Goal: Information Seeking & Learning: Learn about a topic

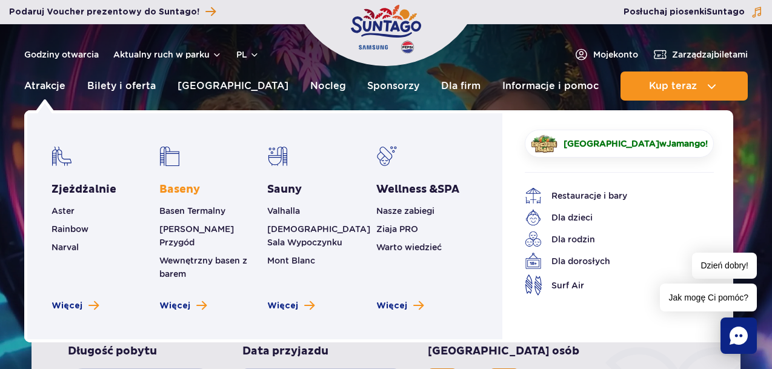
click at [177, 190] on link "Baseny" at bounding box center [179, 189] width 41 height 15
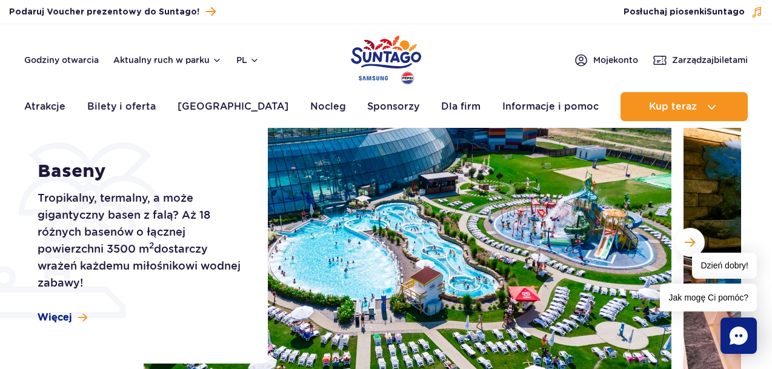
scroll to position [1, 0]
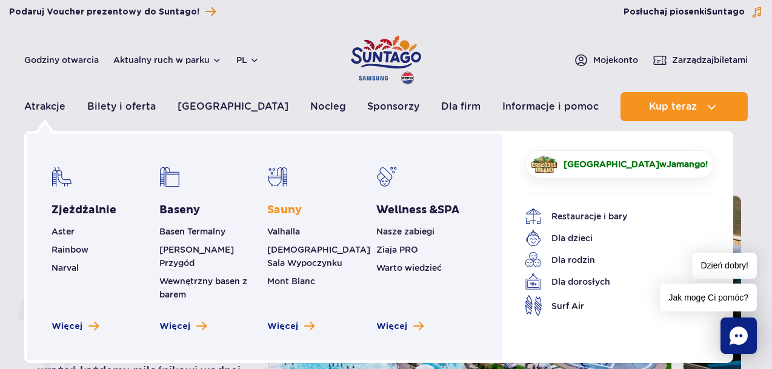
click at [284, 213] on link "Sauny" at bounding box center [284, 210] width 35 height 15
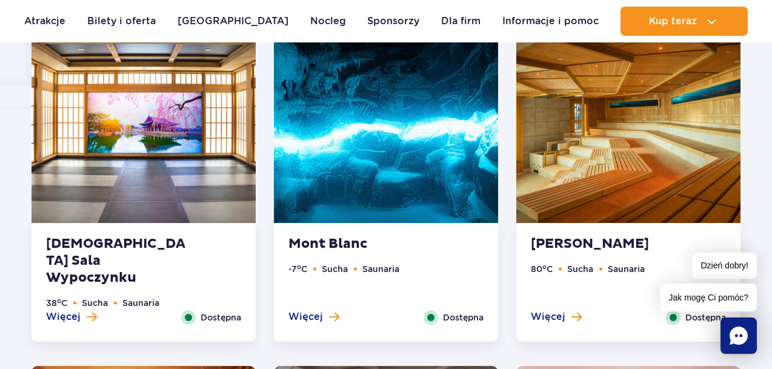
scroll to position [1053, 0]
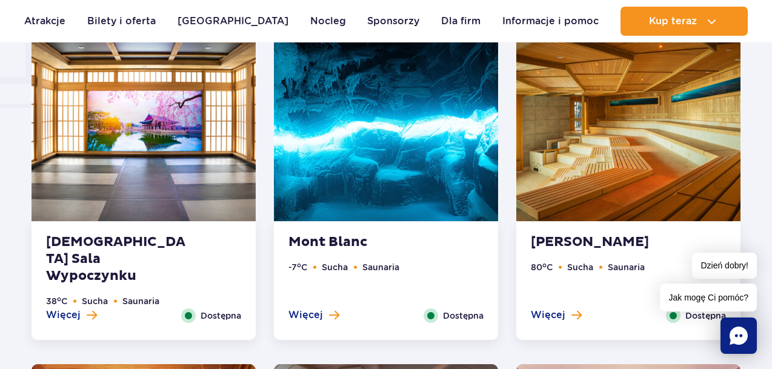
click at [633, 165] on img at bounding box center [628, 127] width 224 height 190
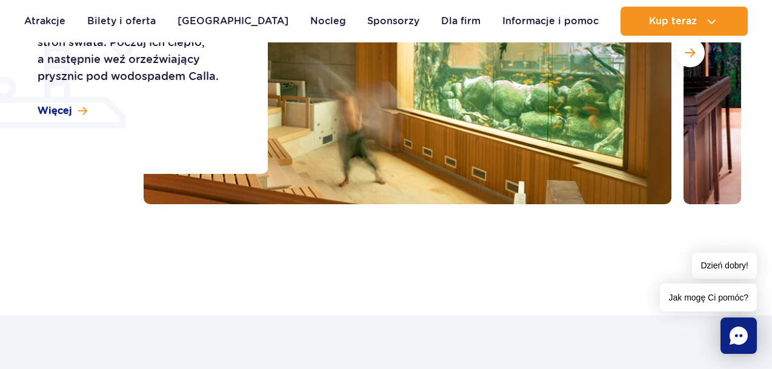
scroll to position [0, 0]
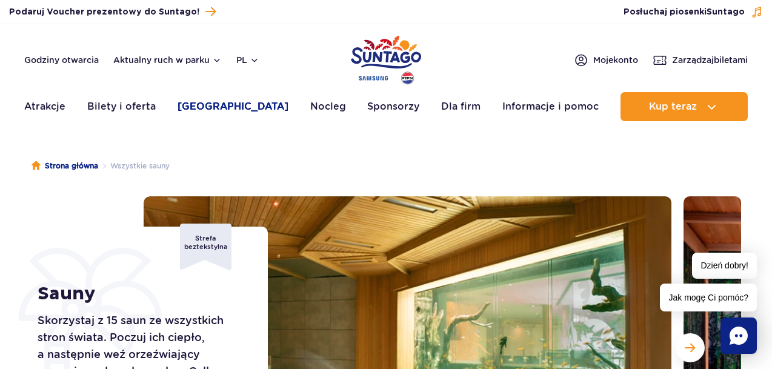
click at [234, 104] on link "[GEOGRAPHIC_DATA]" at bounding box center [233, 106] width 111 height 29
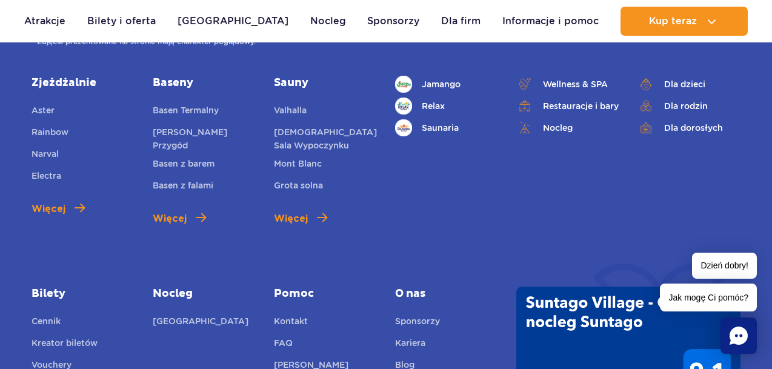
scroll to position [914, 0]
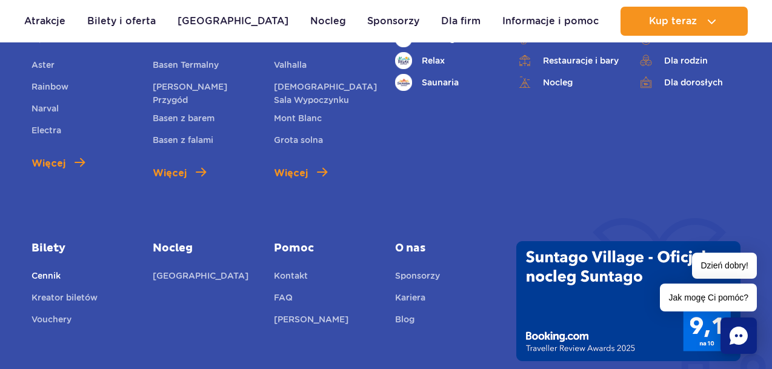
click at [48, 276] on link "Cennik" at bounding box center [46, 277] width 29 height 17
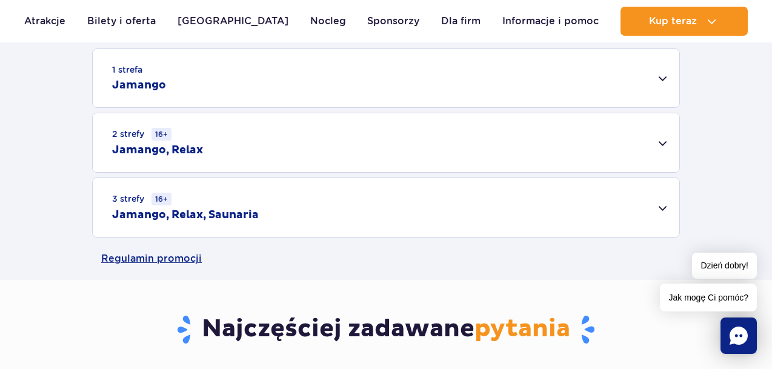
scroll to position [393, 0]
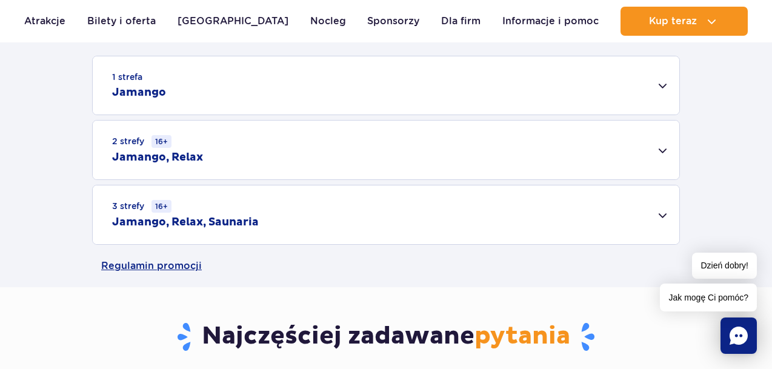
click at [310, 224] on div "3 strefy 16+ Jamango, Relax, Saunaria" at bounding box center [386, 214] width 587 height 59
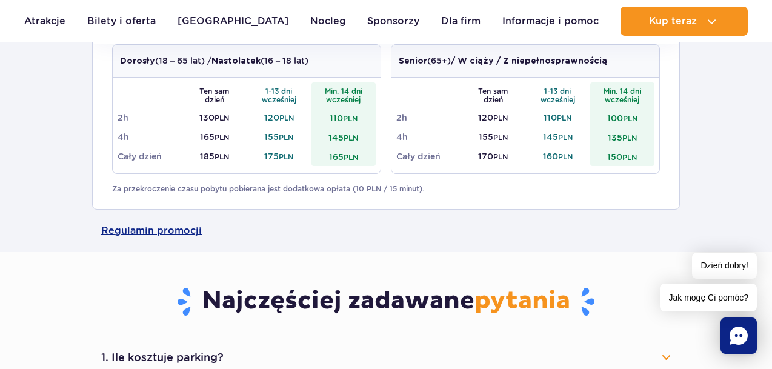
scroll to position [0, 0]
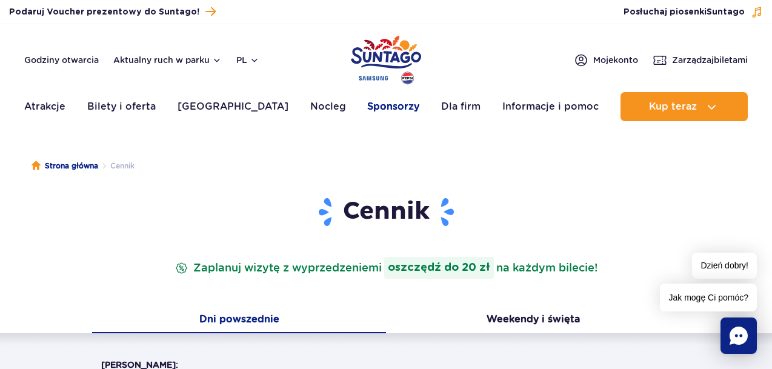
click at [389, 104] on link "Sponsorzy" at bounding box center [393, 106] width 52 height 29
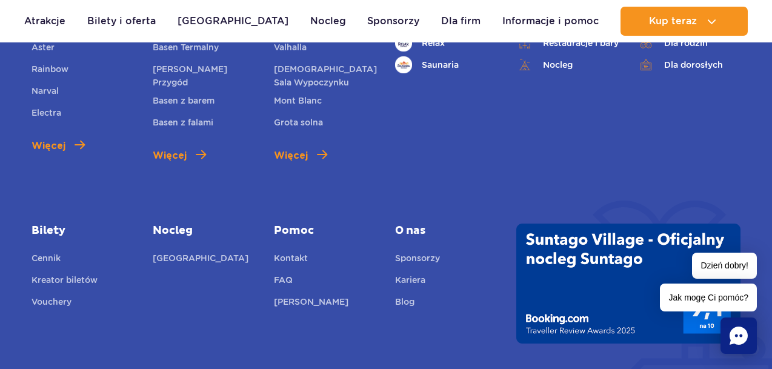
scroll to position [1916, 0]
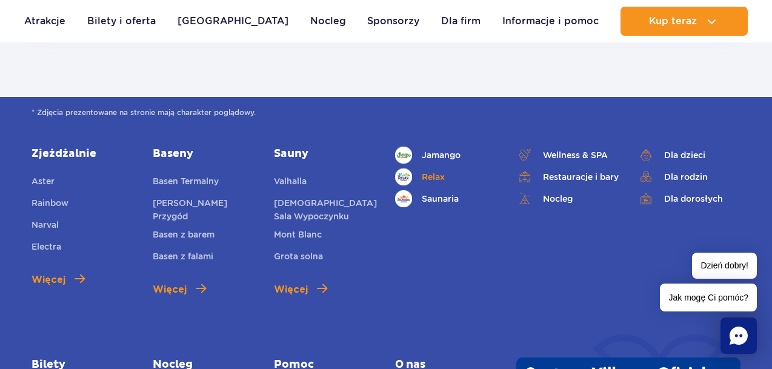
click at [436, 168] on link "Relax" at bounding box center [446, 176] width 103 height 17
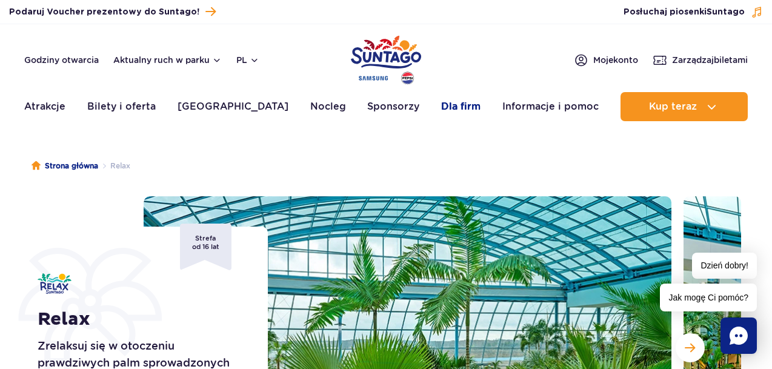
click at [441, 107] on link "Dla firm" at bounding box center [460, 106] width 39 height 29
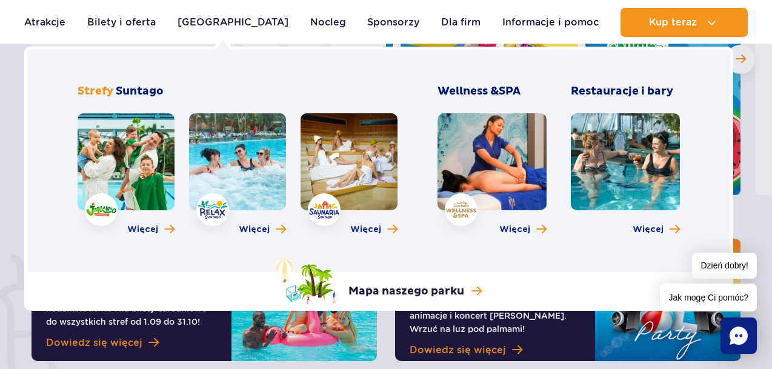
scroll to position [647, 0]
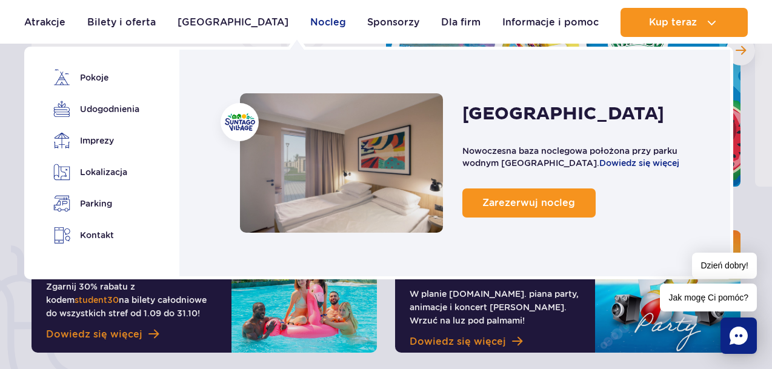
click at [310, 25] on link "Nocleg" at bounding box center [328, 22] width 36 height 29
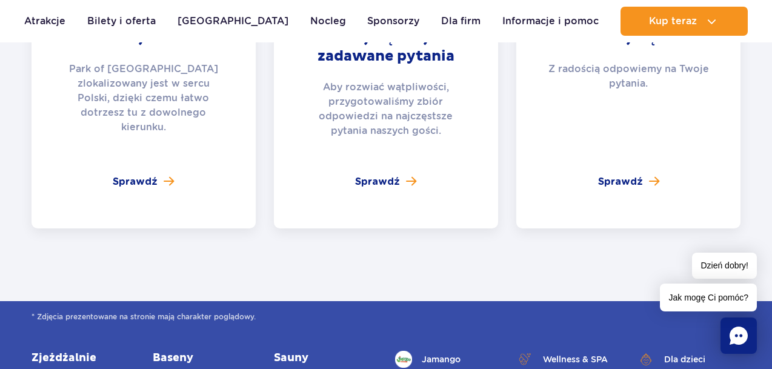
scroll to position [4533, 0]
